Goal: Task Accomplishment & Management: Manage account settings

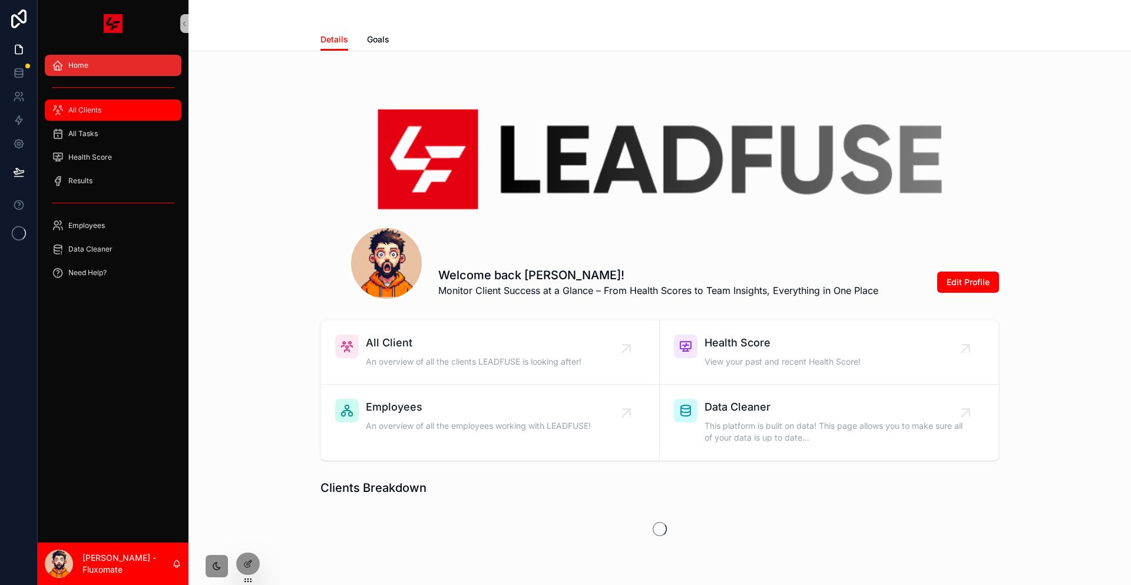
click at [89, 101] on div "All Clients" at bounding box center [113, 110] width 122 height 19
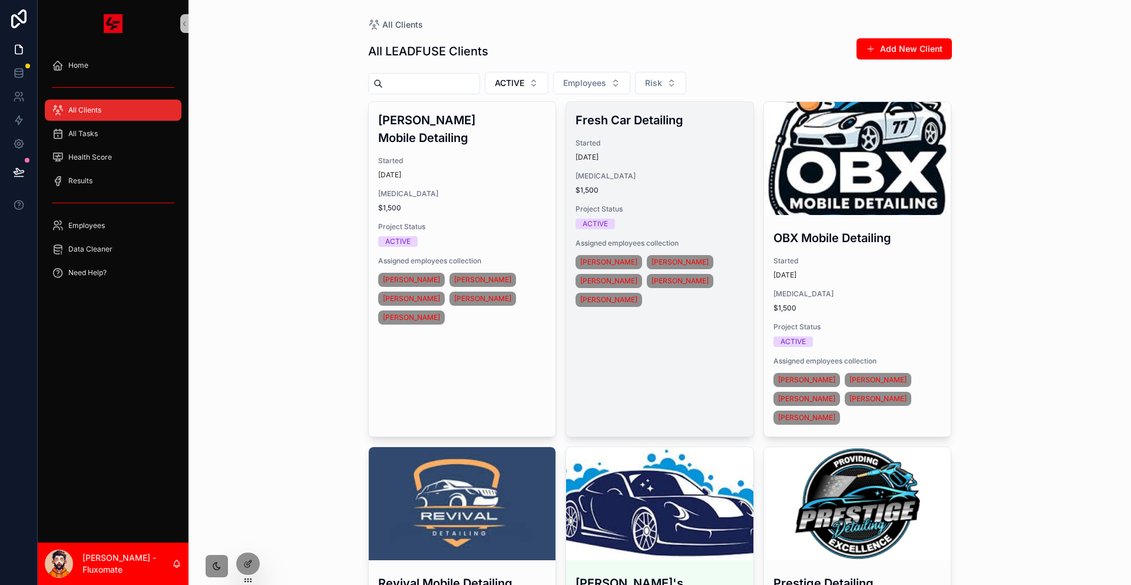
click at [644, 148] on div "Fresh Car Detailing Started [DATE] [MEDICAL_DATA] $1,500 Project Status ACTIVE …" at bounding box center [659, 210] width 187 height 217
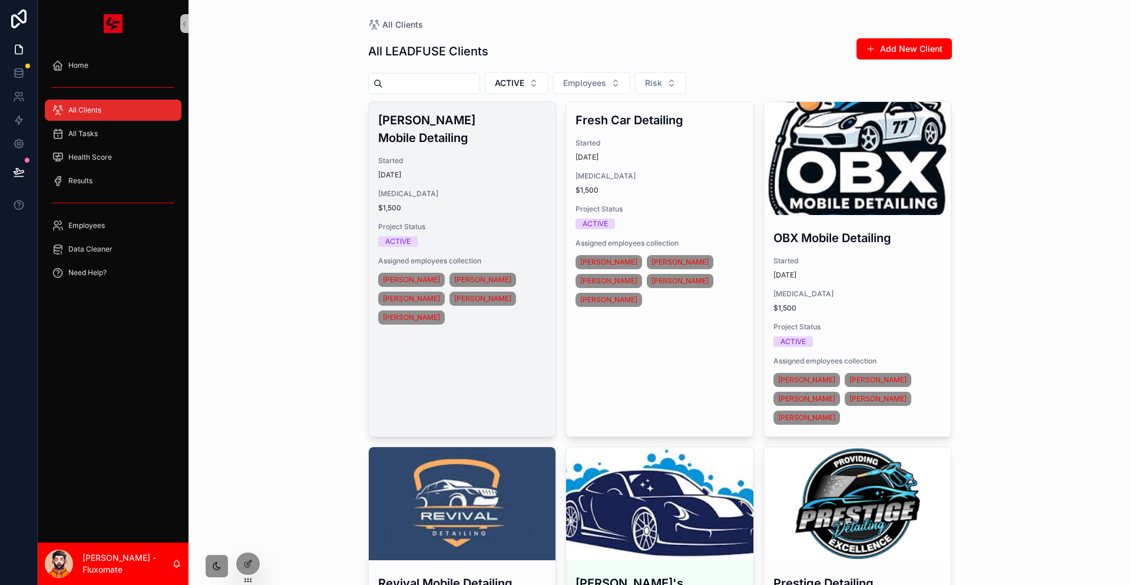
click at [463, 203] on span "$1,500" at bounding box center [462, 207] width 168 height 9
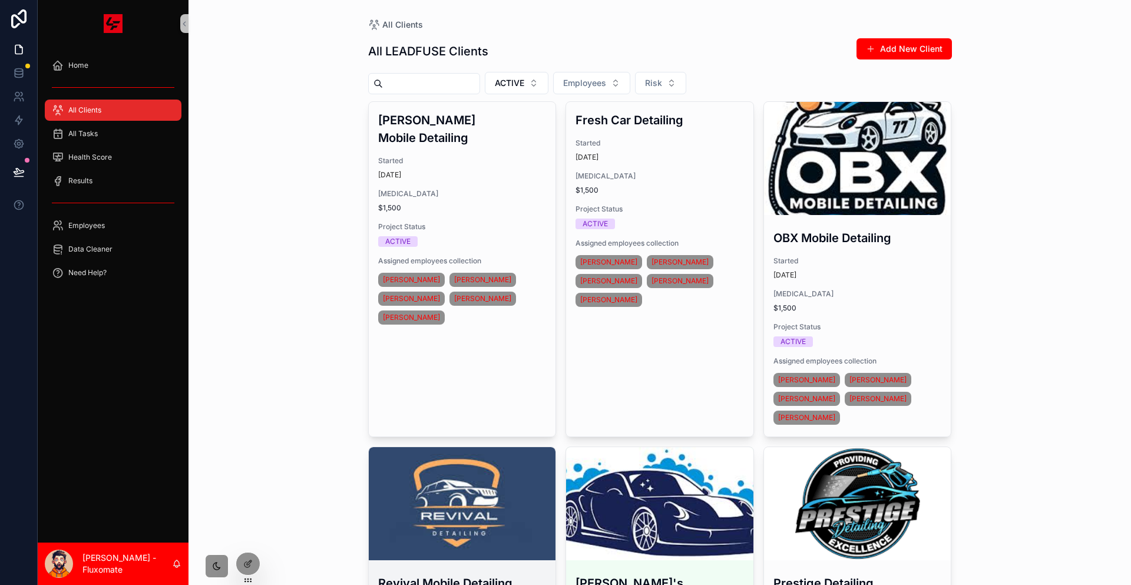
click at [464, 447] on div "scrollable content" at bounding box center [462, 503] width 187 height 113
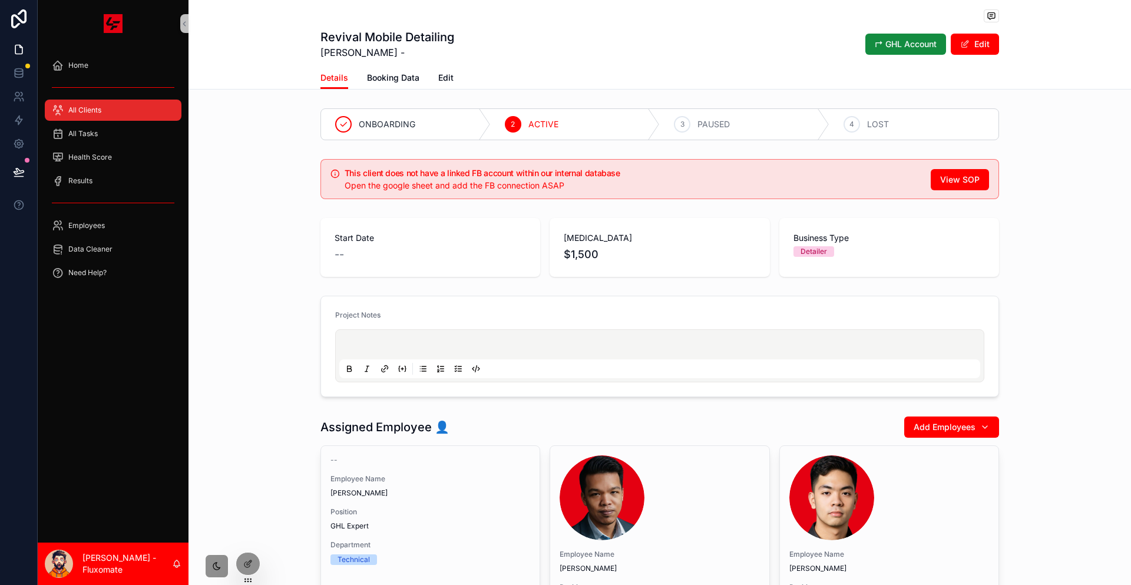
drag, startPoint x: 525, startPoint y: 84, endPoint x: 534, endPoint y: 87, distance: 9.3
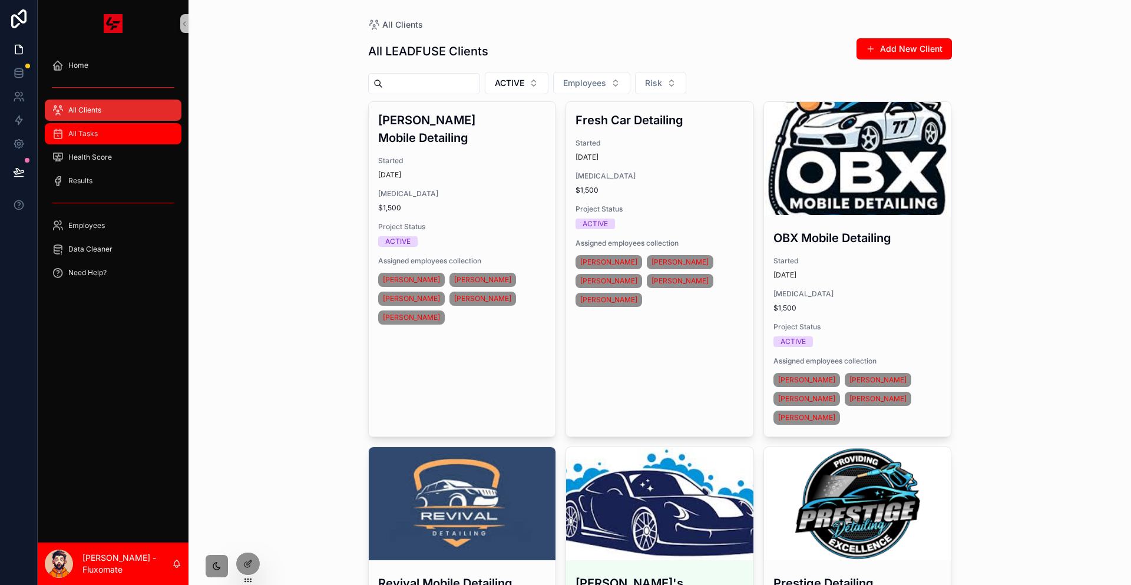
click at [102, 124] on div "All Tasks" at bounding box center [113, 133] width 122 height 19
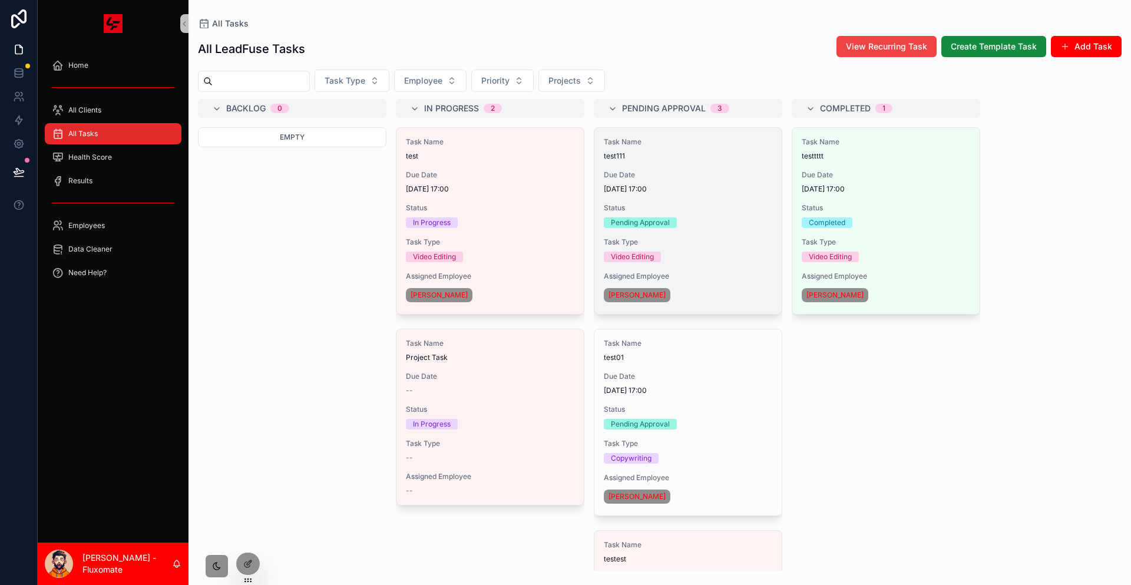
click at [633, 210] on div "Task Name test111 Due Date [DATE] 17:00 Status Pending Approval Task Type Video…" at bounding box center [687, 221] width 187 height 186
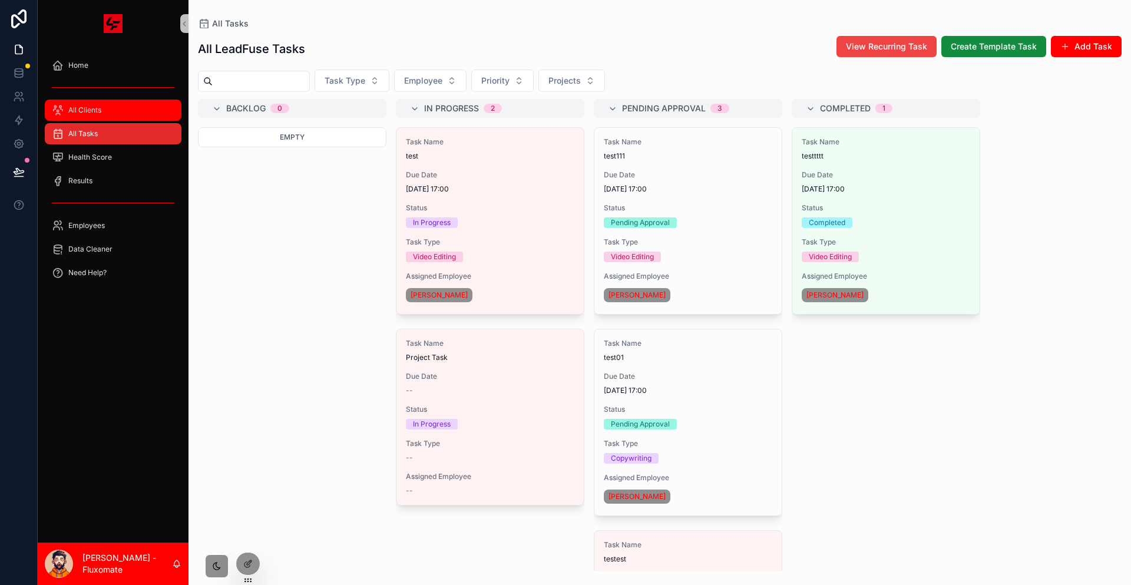
click at [106, 100] on link "All Clients" at bounding box center [113, 110] width 137 height 21
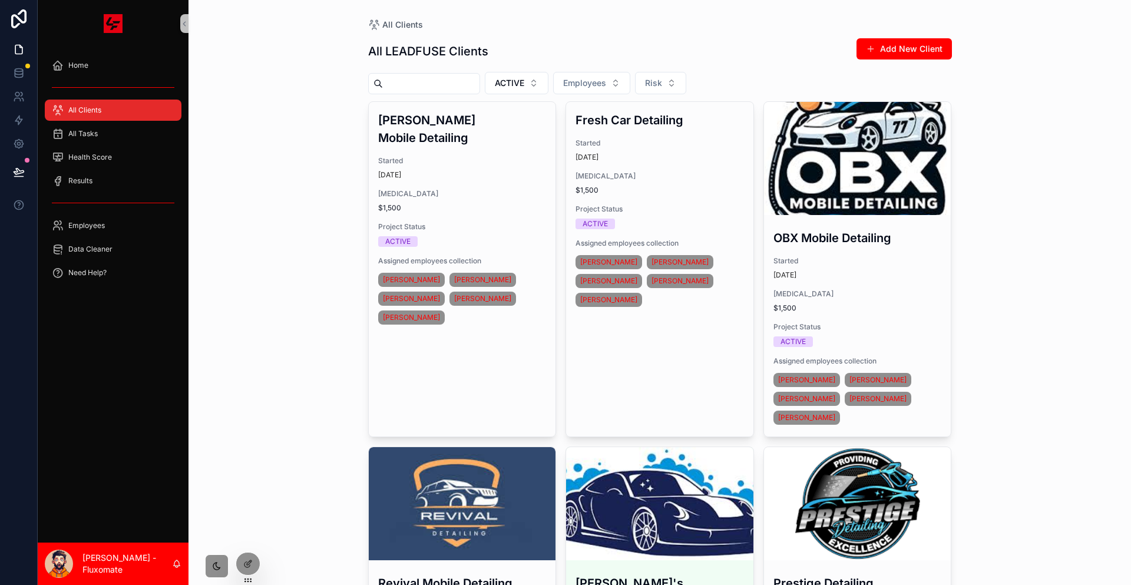
click at [426, 80] on input "scrollable content" at bounding box center [431, 83] width 97 height 16
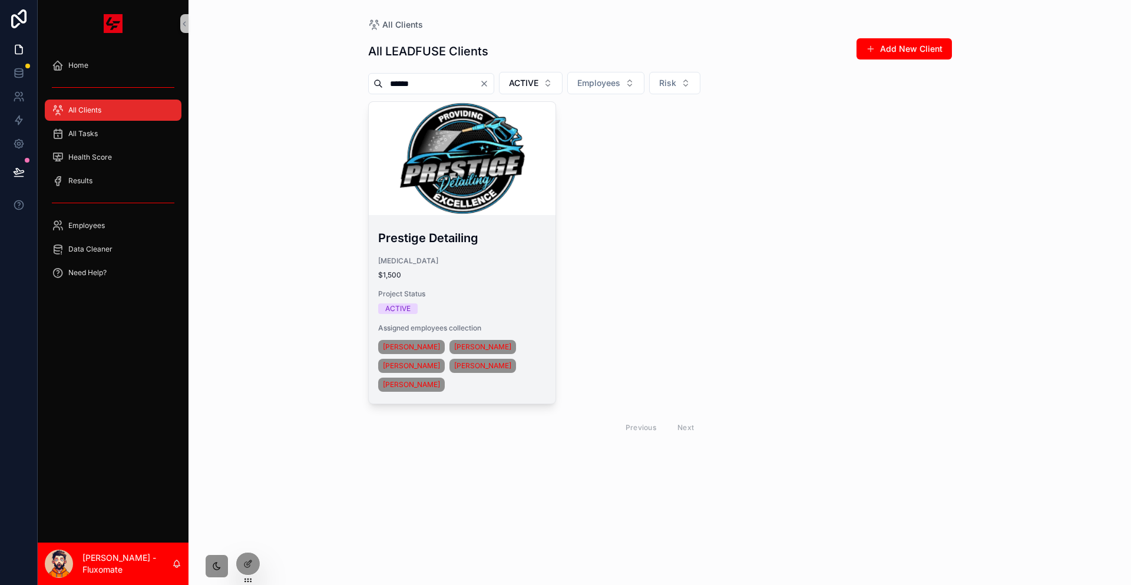
type input "******"
click at [472, 149] on div "scrollable content" at bounding box center [462, 158] width 187 height 113
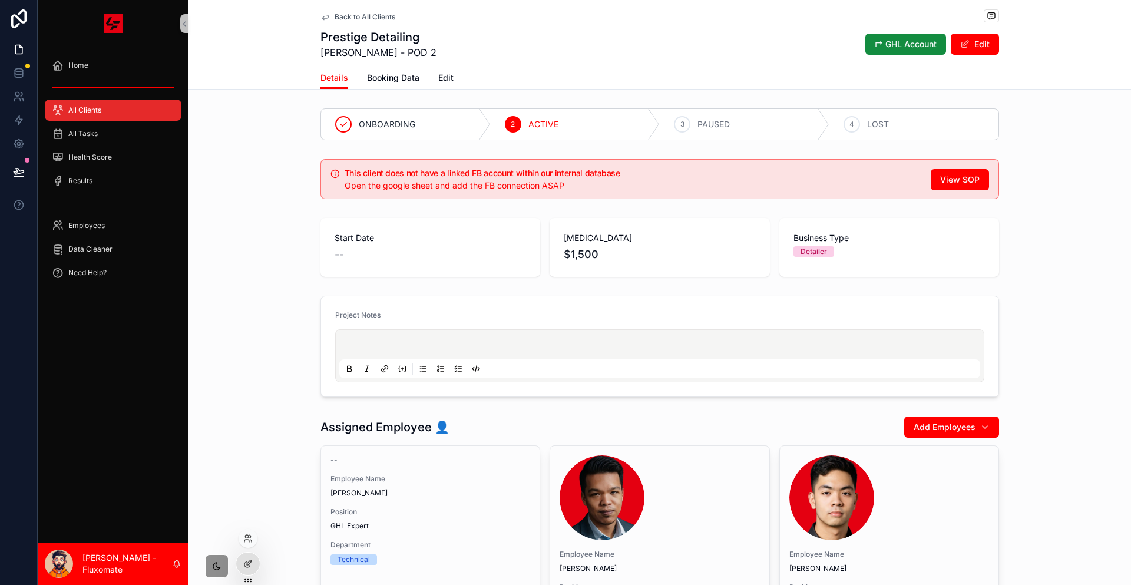
click at [253, 552] on div at bounding box center [248, 541] width 19 height 24
click at [250, 557] on div at bounding box center [248, 563] width 24 height 22
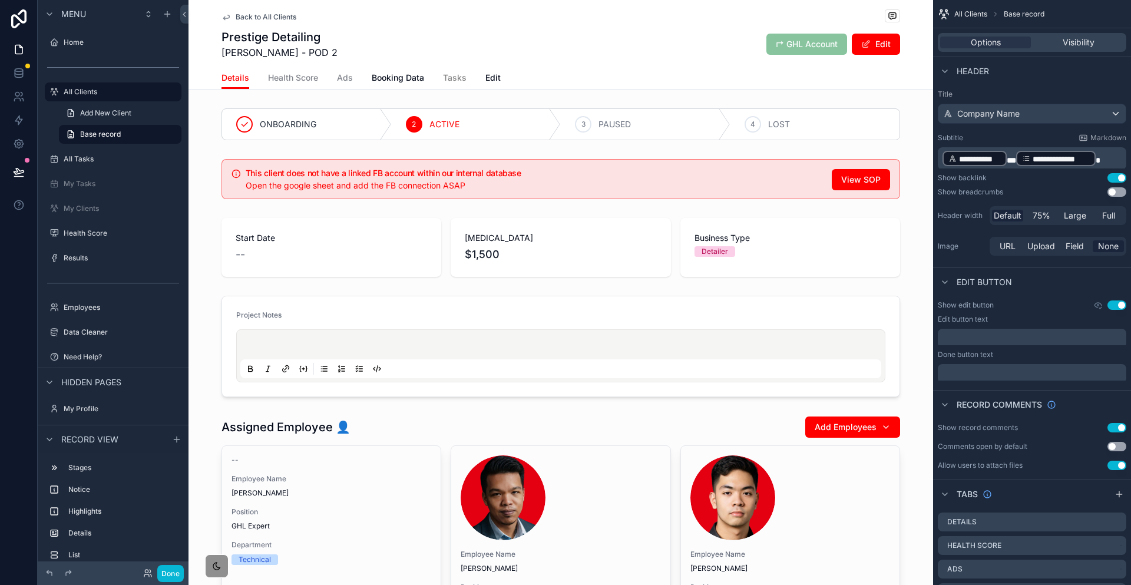
click at [459, 72] on span "Tasks" at bounding box center [455, 78] width 24 height 12
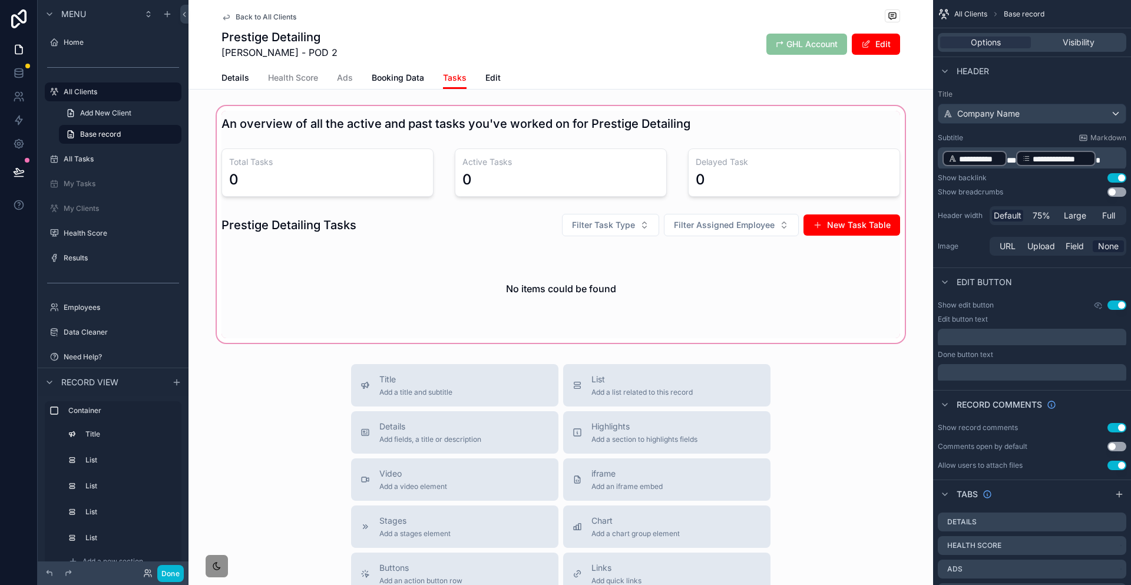
click at [494, 173] on div "scrollable content" at bounding box center [560, 224] width 744 height 241
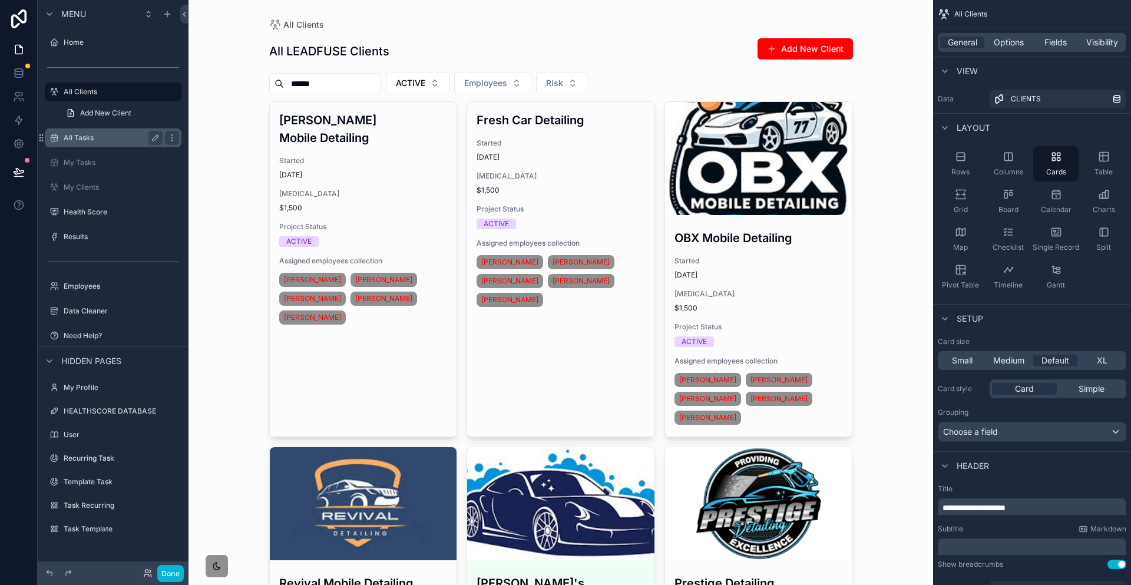
click at [125, 131] on div "All Tasks" at bounding box center [113, 138] width 99 height 14
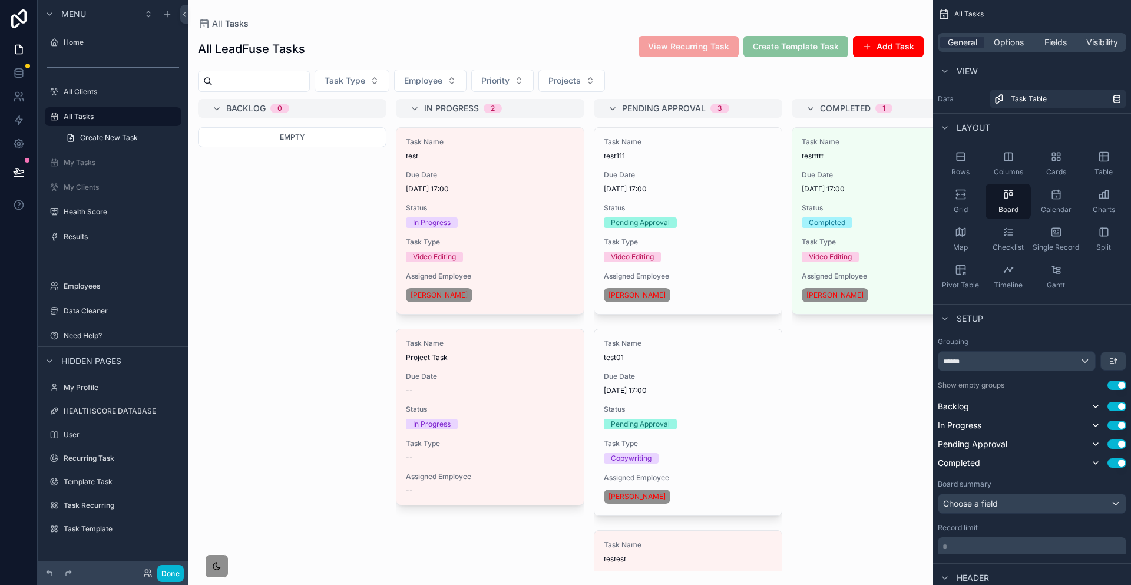
click at [573, 209] on div "scrollable content" at bounding box center [560, 292] width 744 height 585
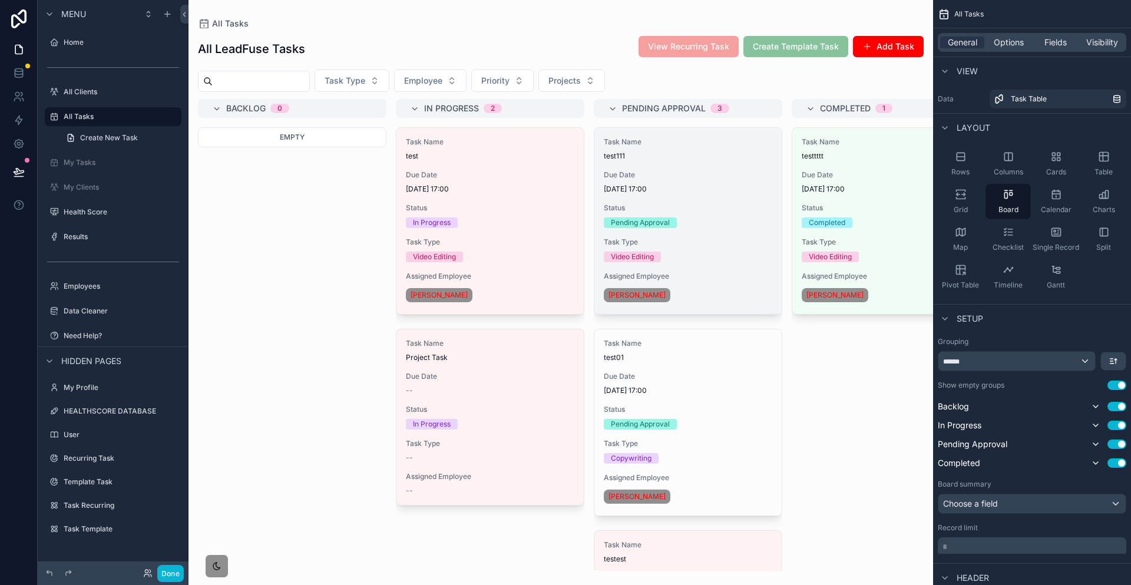
click at [615, 184] on span "[DATE] 17:00" at bounding box center [688, 188] width 168 height 9
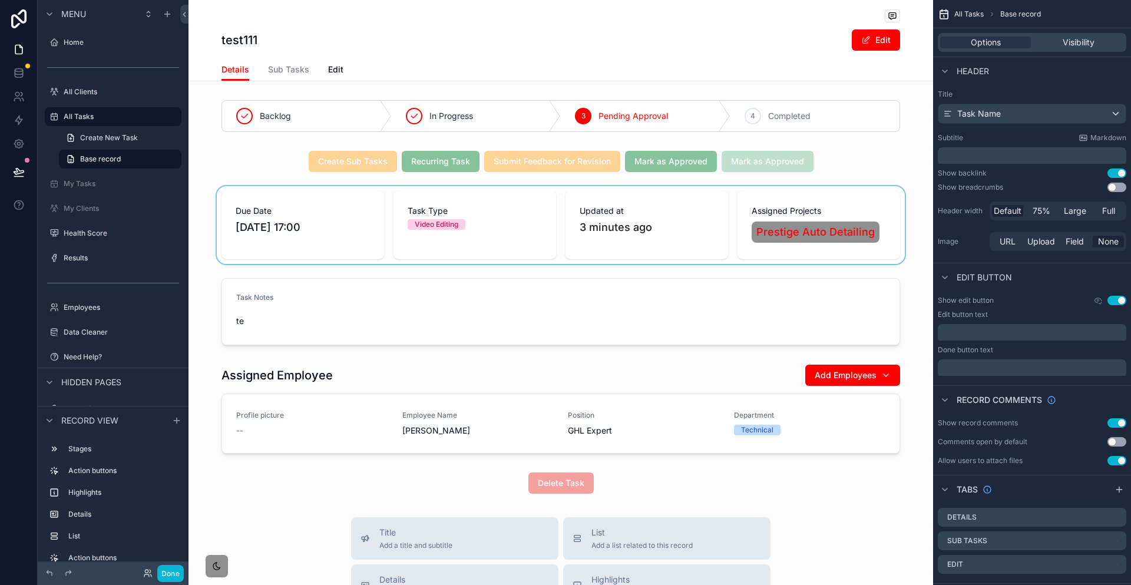
click at [835, 187] on div "scrollable content" at bounding box center [560, 225] width 744 height 78
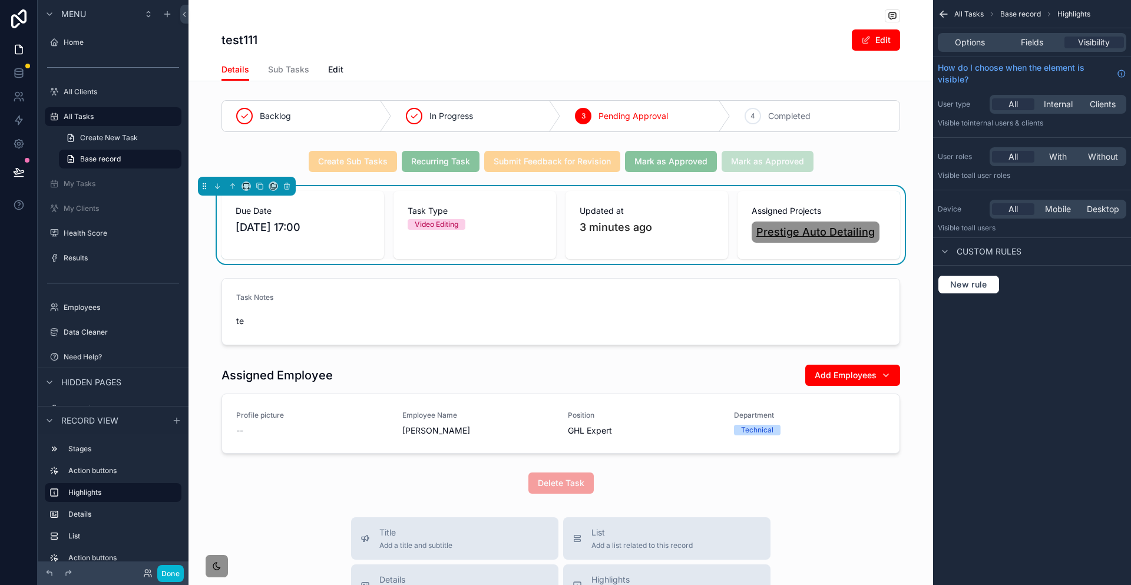
click at [790, 224] on span "Prestige Auto Detailing" at bounding box center [815, 232] width 118 height 16
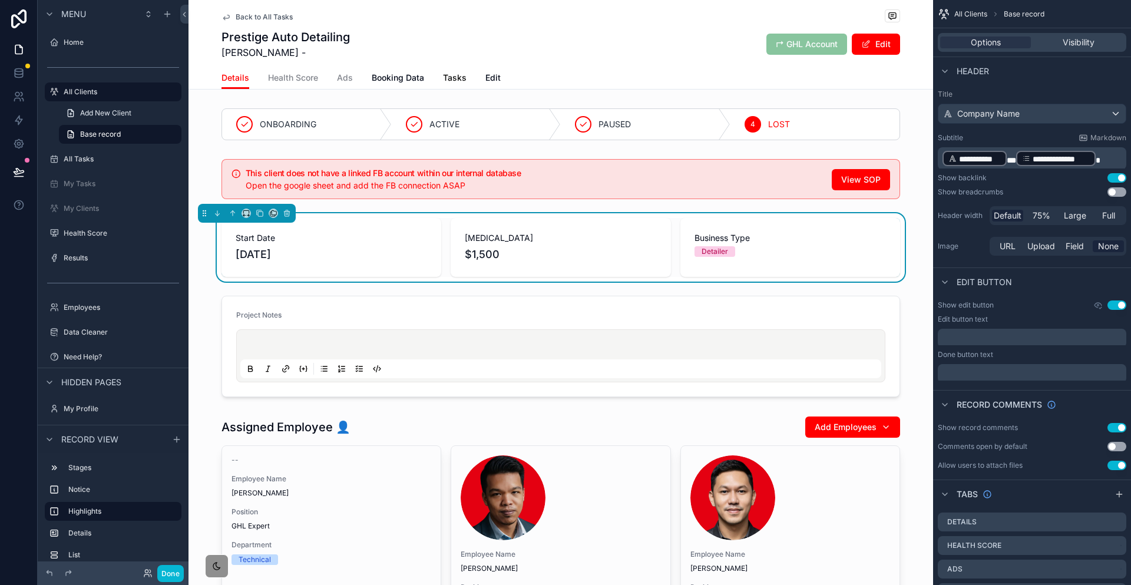
click at [461, 72] on span "Tasks" at bounding box center [455, 78] width 24 height 12
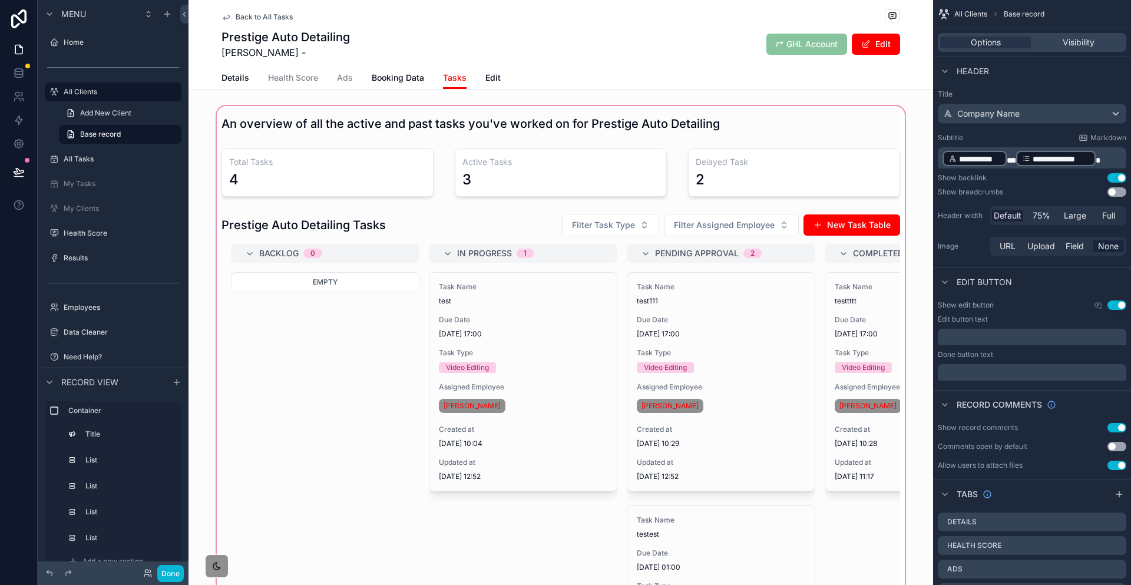
click at [407, 406] on div "scrollable content" at bounding box center [560, 399] width 744 height 591
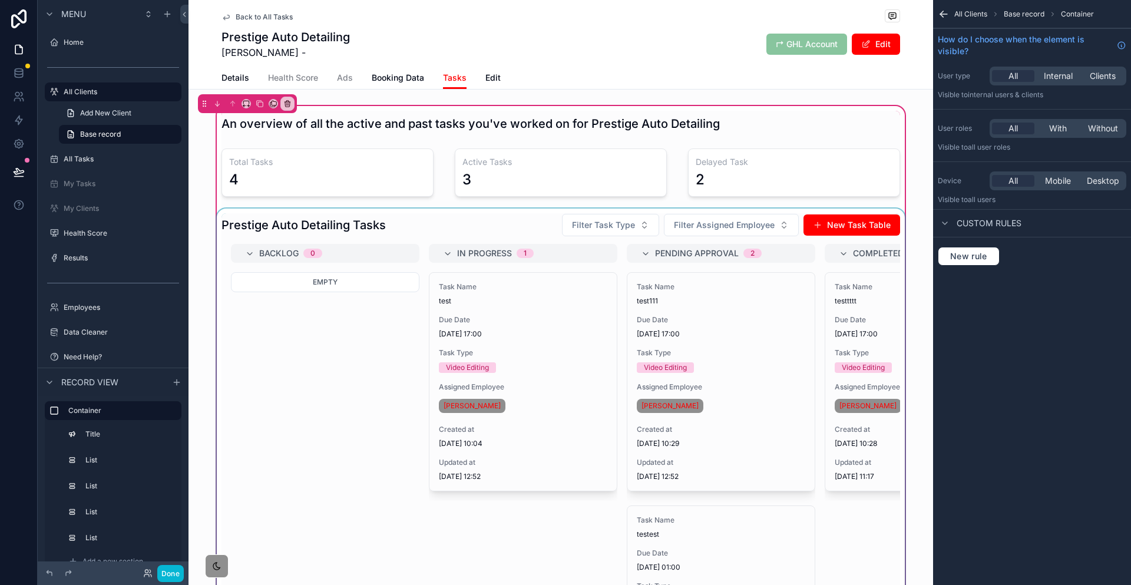
click at [406, 362] on div "scrollable content" at bounding box center [560, 447] width 693 height 479
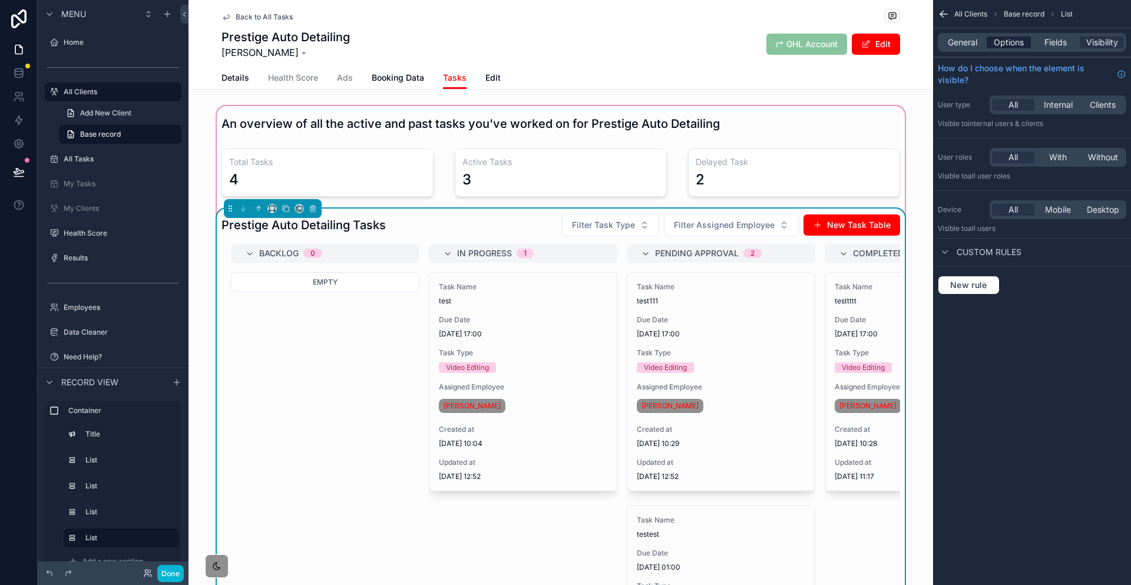
click at [1024, 41] on span "Options" at bounding box center [1009, 43] width 30 height 12
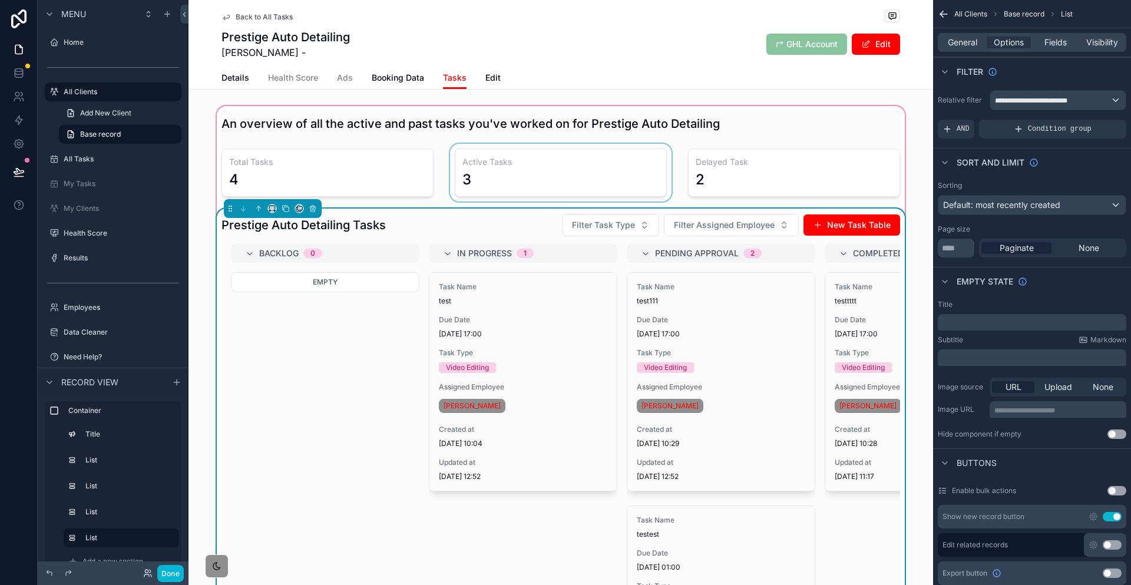
click at [614, 163] on div "scrollable content" at bounding box center [561, 173] width 226 height 58
